Goal: Task Accomplishment & Management: Manage account settings

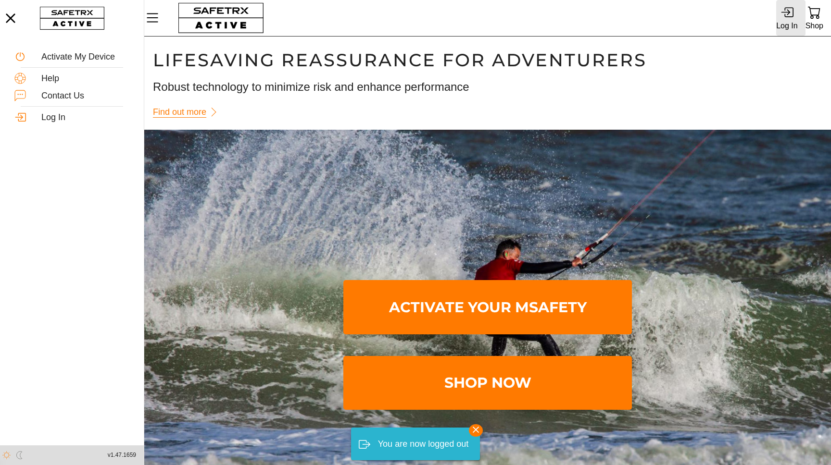
click at [796, 20] on div "Log In" at bounding box center [786, 25] width 21 height 13
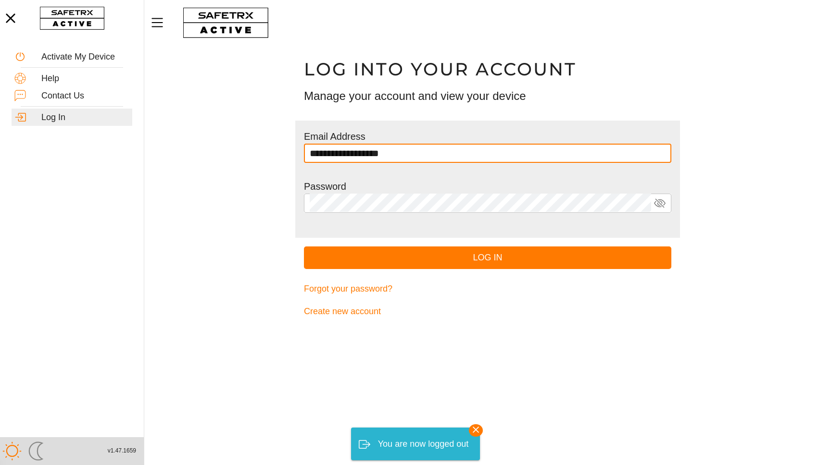
type input "**********"
click at [304, 247] on button "Log In" at bounding box center [487, 258] width 367 height 23
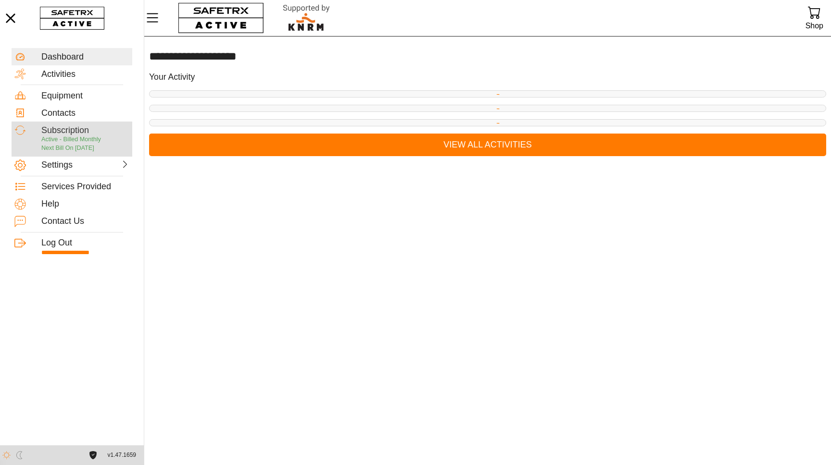
click at [110, 147] on p "Active - Billed Monthly Next Bill On [DATE]" at bounding box center [85, 144] width 88 height 17
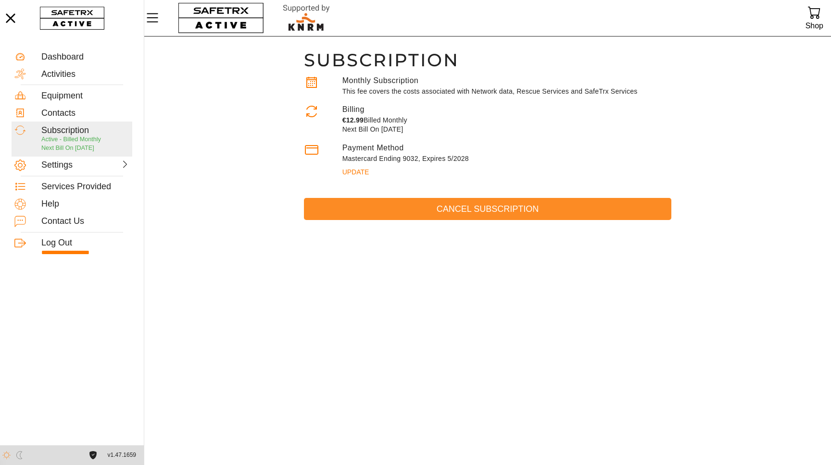
click at [418, 202] on span "Cancel Subscription" at bounding box center [488, 209] width 352 height 15
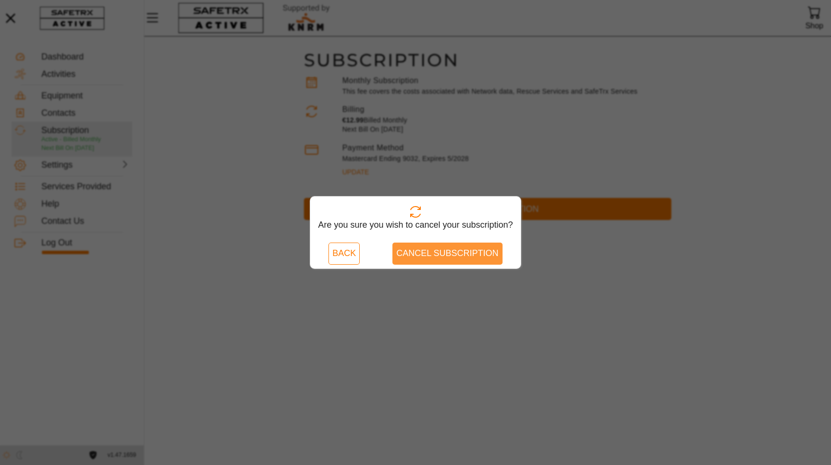
click at [466, 252] on span "Cancel Subscription" at bounding box center [447, 253] width 102 height 15
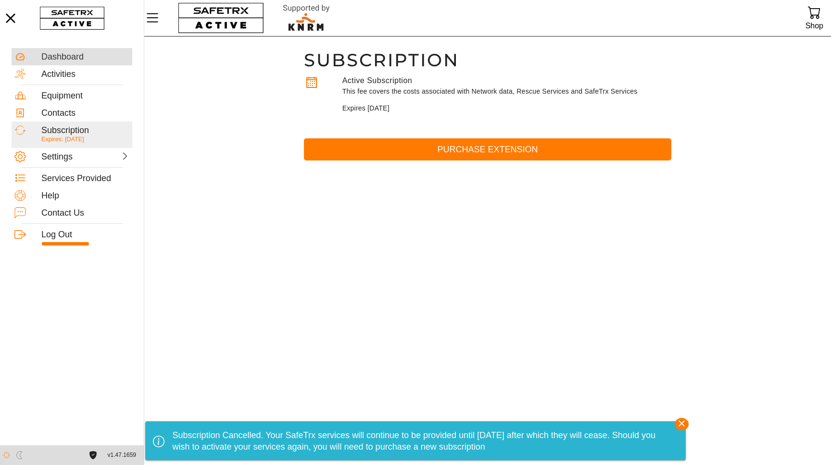
click at [104, 59] on div "Dashboard" at bounding box center [85, 57] width 88 height 11
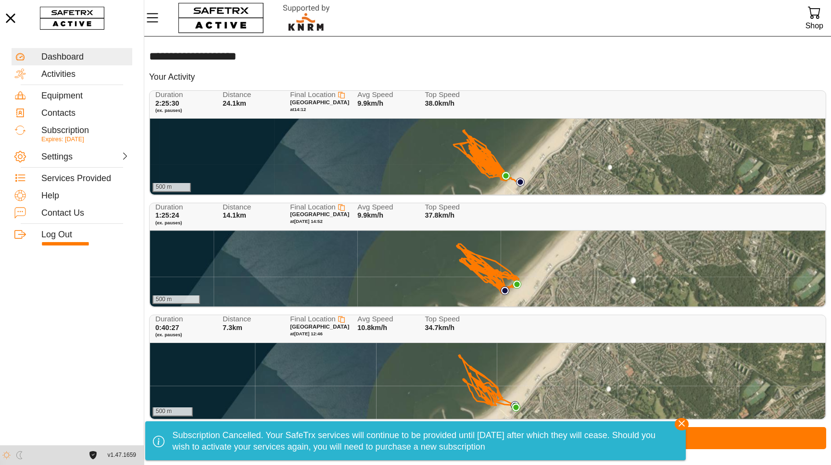
click at [549, 180] on div "500 m" at bounding box center [487, 157] width 675 height 76
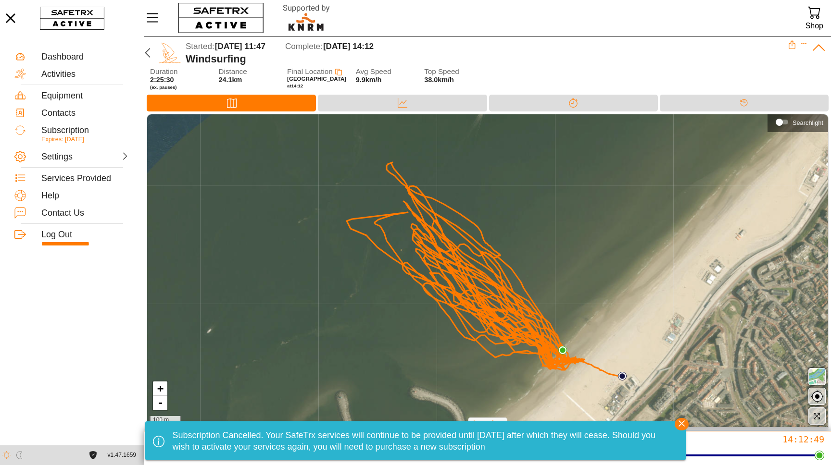
click at [686, 427] on icon "button" at bounding box center [681, 424] width 14 height 14
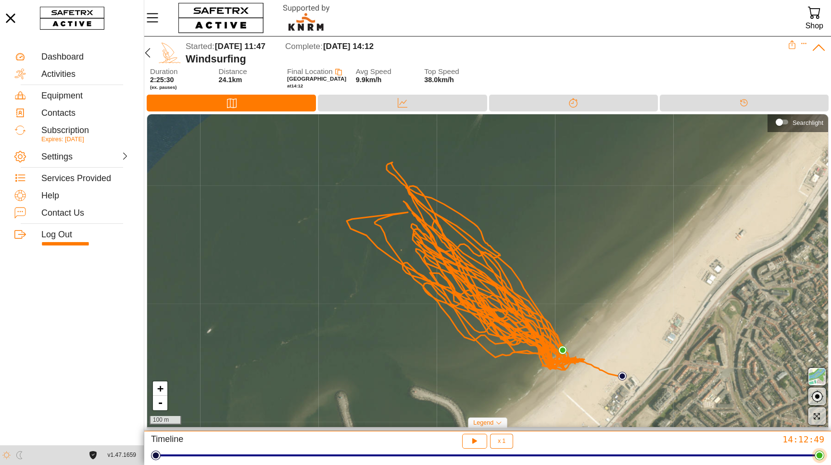
click at [172, 455] on div at bounding box center [487, 456] width 663 height 2
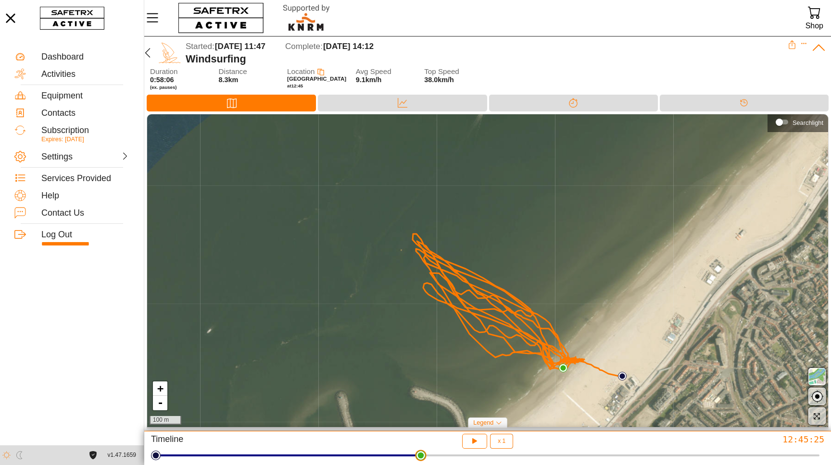
drag, startPoint x: 173, startPoint y: 455, endPoint x: 417, endPoint y: 412, distance: 247.9
click at [420, 415] on html "**********" at bounding box center [415, 232] width 831 height 465
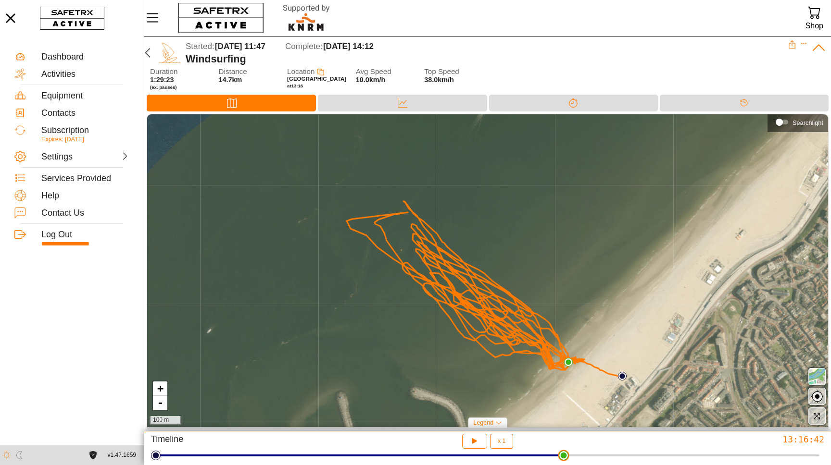
drag, startPoint x: 422, startPoint y: 453, endPoint x: 564, endPoint y: 426, distance: 144.8
click at [565, 427] on html "**********" at bounding box center [415, 232] width 831 height 465
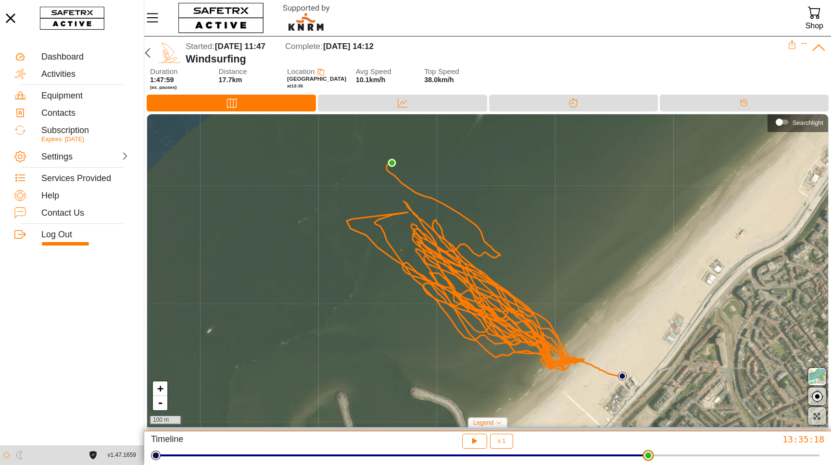
drag, startPoint x: 564, startPoint y: 454, endPoint x: 650, endPoint y: 426, distance: 90.5
click at [650, 426] on html "**********" at bounding box center [415, 232] width 831 height 465
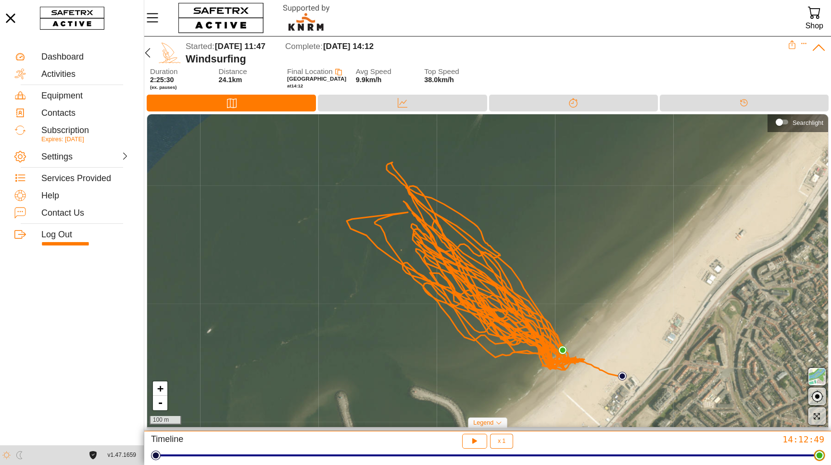
drag, startPoint x: 652, startPoint y: 459, endPoint x: 827, endPoint y: 443, distance: 175.7
click at [827, 443] on html "**********" at bounding box center [415, 232] width 831 height 465
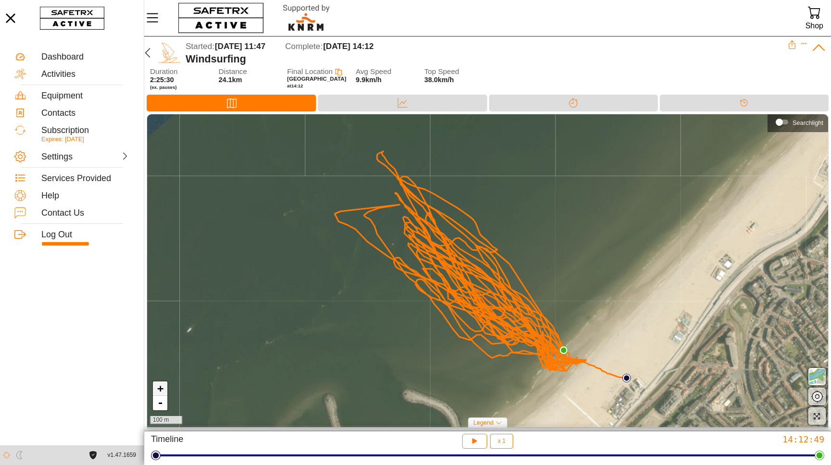
click at [161, 388] on link "+" at bounding box center [160, 389] width 14 height 14
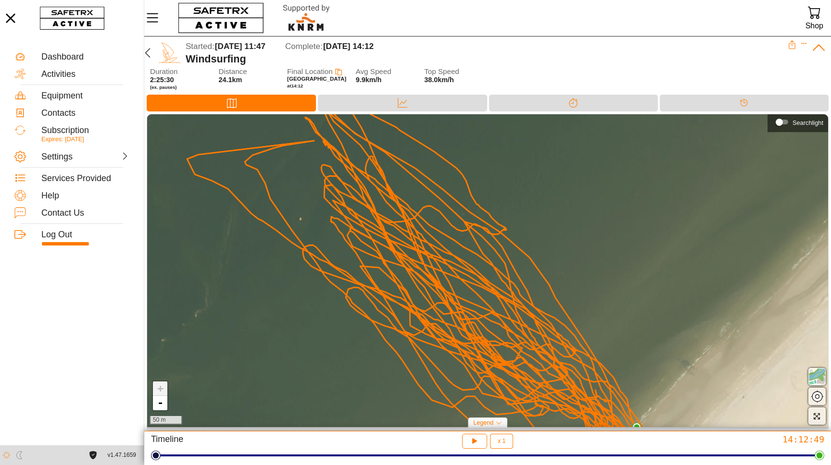
click at [161, 388] on link "+" at bounding box center [160, 389] width 14 height 14
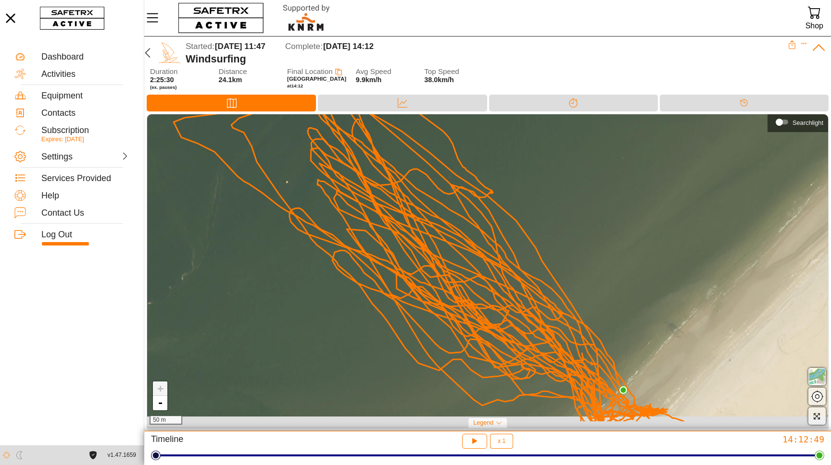
drag, startPoint x: 383, startPoint y: 357, endPoint x: 370, endPoint y: 274, distance: 84.2
click at [370, 276] on div "+ - 50 m" at bounding box center [487, 270] width 681 height 313
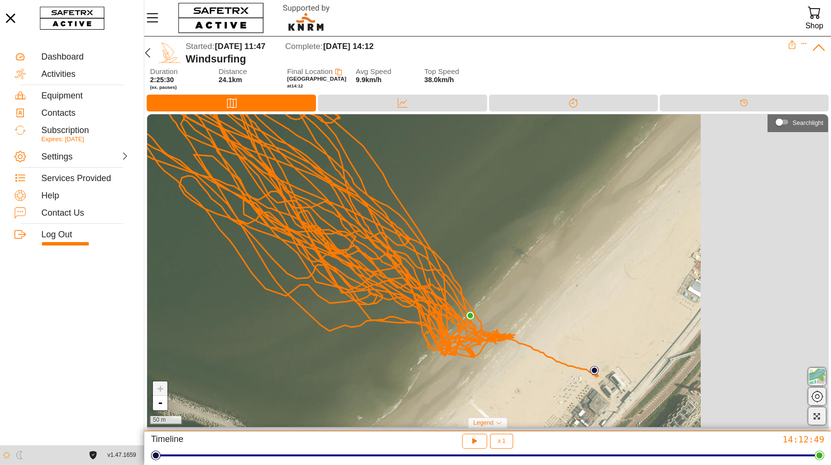
drag, startPoint x: 505, startPoint y: 279, endPoint x: 355, endPoint y: 263, distance: 150.9
click at [355, 263] on icon at bounding box center [325, 225] width 546 height 304
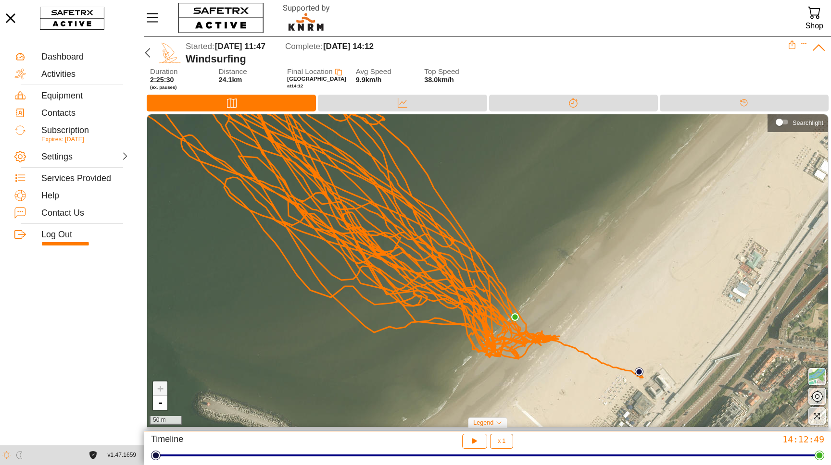
drag, startPoint x: 305, startPoint y: 279, endPoint x: 384, endPoint y: 295, distance: 80.0
click at [383, 297] on div "+ - 50 m" at bounding box center [487, 270] width 681 height 313
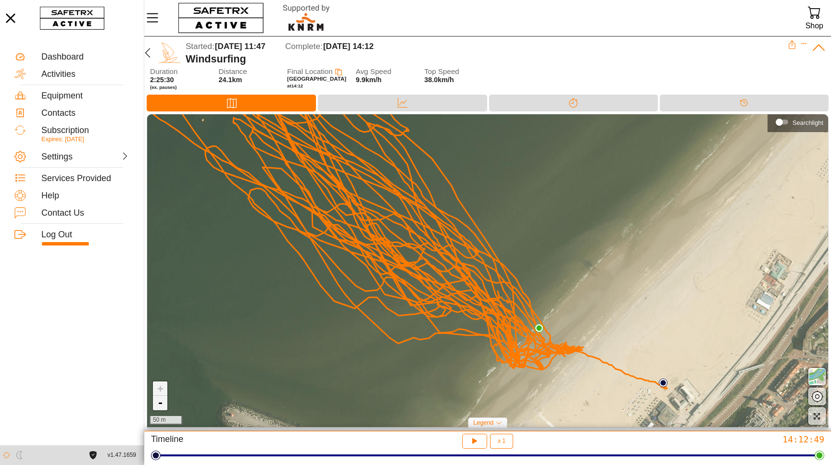
click at [162, 404] on link "-" at bounding box center [160, 403] width 14 height 14
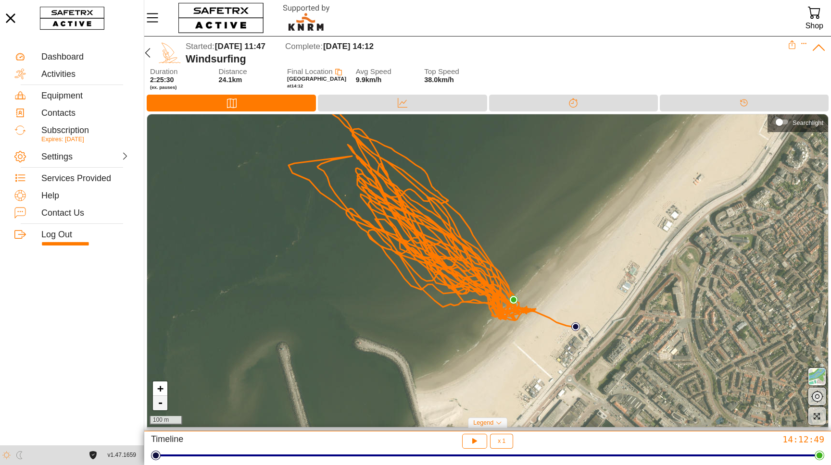
click at [162, 404] on link "-" at bounding box center [160, 403] width 14 height 14
